Goal: Task Accomplishment & Management: Manage account settings

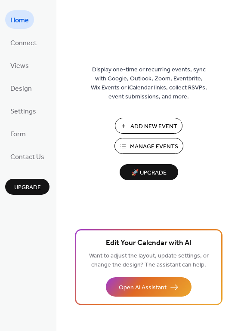
click at [150, 145] on span "Manage Events" at bounding box center [154, 146] width 48 height 9
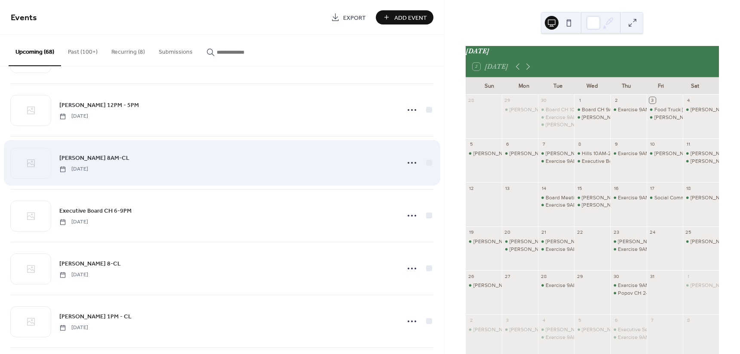
scroll to position [159, 0]
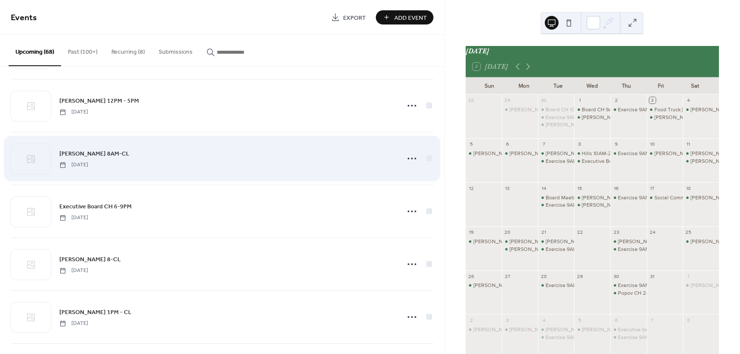
click at [196, 161] on div "[PERSON_NAME] 8AM-CL [DATE]" at bounding box center [226, 158] width 335 height 19
click at [410, 157] on icon at bounding box center [412, 159] width 14 height 14
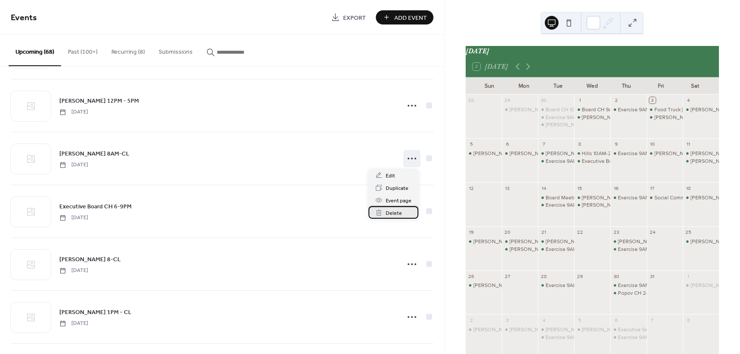
click at [400, 213] on span "Delete" at bounding box center [394, 213] width 16 height 9
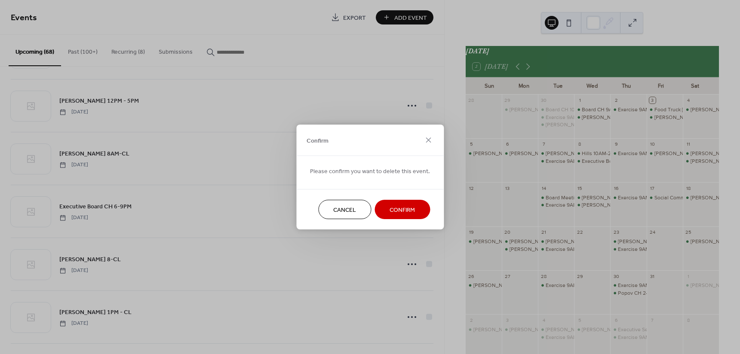
click at [405, 209] on span "Confirm" at bounding box center [402, 210] width 25 height 9
